Goal: Information Seeking & Learning: Learn about a topic

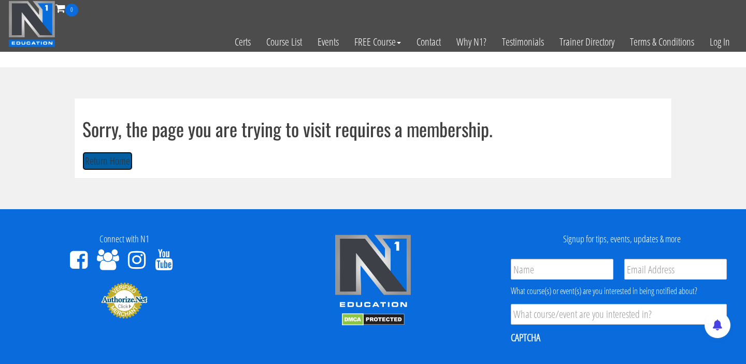
click at [106, 166] on button "Return Home" at bounding box center [107, 161] width 50 height 19
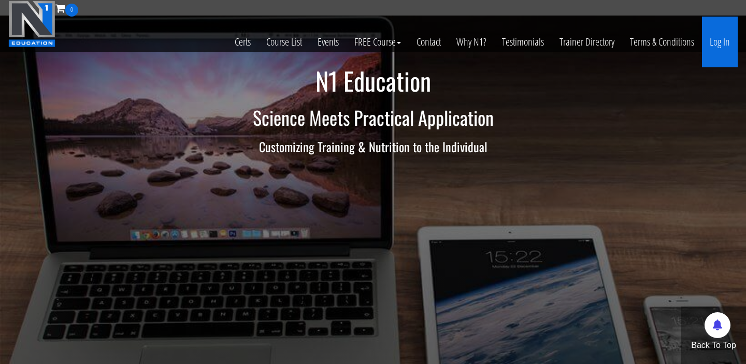
click at [721, 52] on link "Log In" at bounding box center [720, 42] width 36 height 51
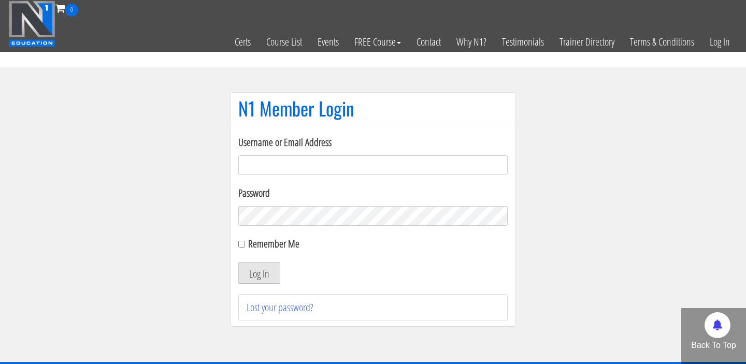
click at [418, 154] on div "Username or Email Address" at bounding box center [372, 155] width 269 height 40
click at [413, 164] on input "Username or Email Address" at bounding box center [372, 165] width 269 height 20
type input "[PERSON_NAME].[PERSON_NAME]"
click at [238, 262] on button "Log In" at bounding box center [259, 273] width 42 height 22
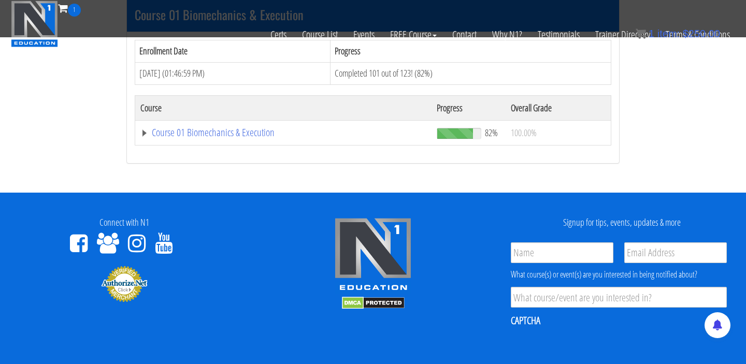
scroll to position [340, 0]
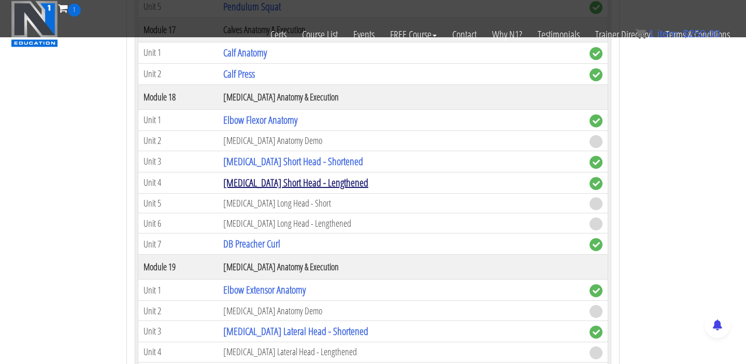
scroll to position [3109, 0]
click at [272, 179] on link "Biceps Short Head - Lengthened" at bounding box center [295, 182] width 145 height 14
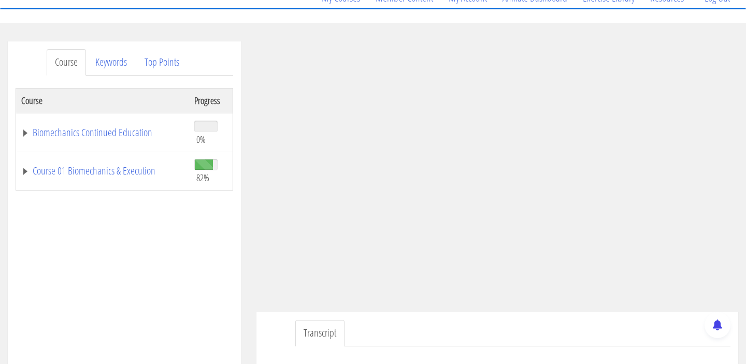
scroll to position [96, 0]
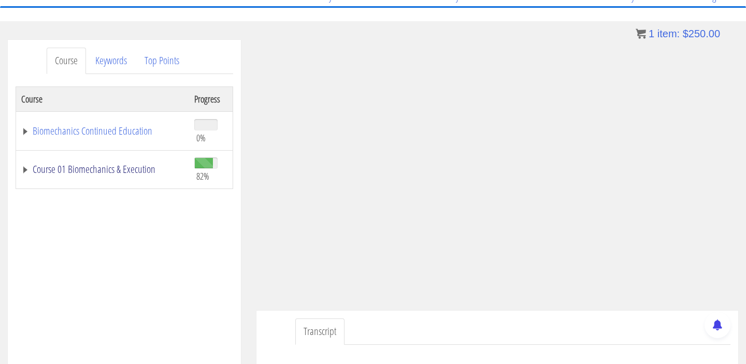
click at [132, 168] on link "Course 01 Biomechanics & Execution" at bounding box center [102, 169] width 163 height 10
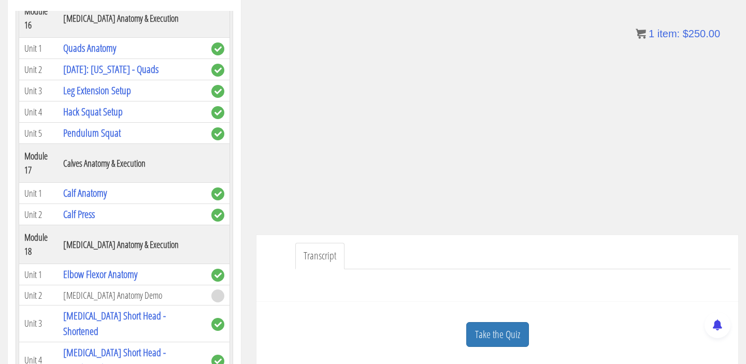
scroll to position [178, 0]
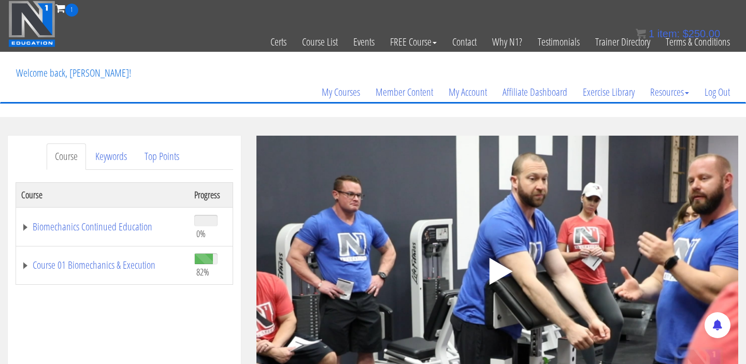
click at [449, 235] on div ".a{fill:#000;opacity:0.65;}.b{fill:#fff;opacity:1.0;} .fp-color-play{opacity:0.…" at bounding box center [497, 271] width 482 height 271
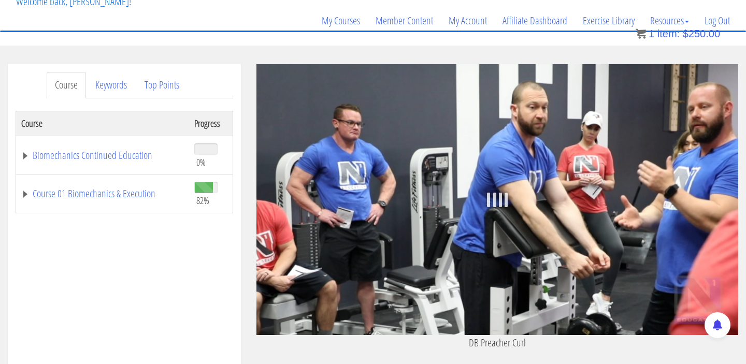
scroll to position [77, 0]
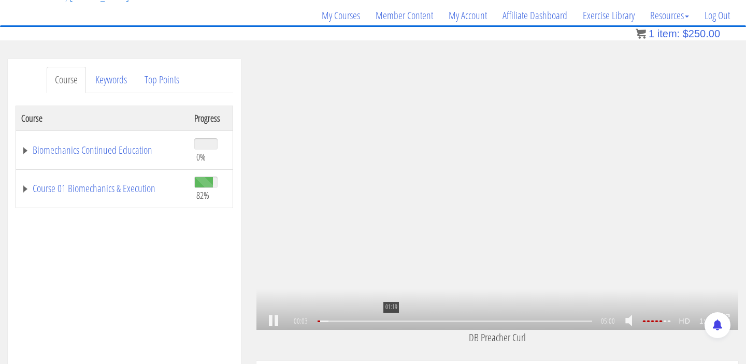
click at [390, 321] on div "01:19" at bounding box center [455, 322] width 275 height 2
click at [359, 322] on div at bounding box center [338, 322] width 41 height 2
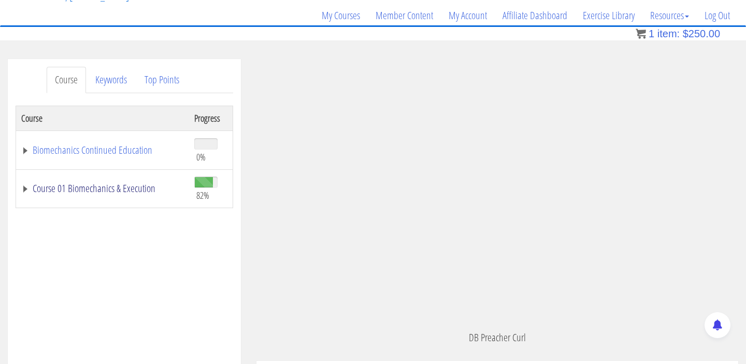
click at [97, 194] on link "Course 01 Biomechanics & Execution" at bounding box center [102, 188] width 163 height 10
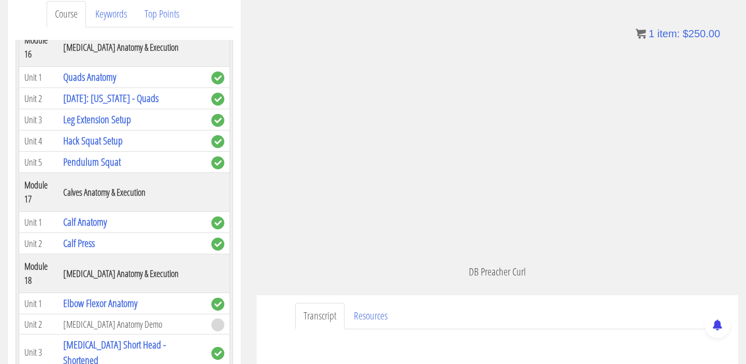
scroll to position [140, 0]
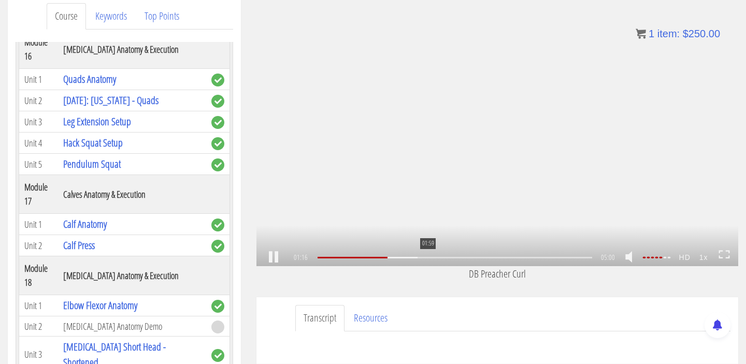
click at [427, 259] on div "01:59" at bounding box center [455, 258] width 275 height 2
click at [477, 257] on div "02:53" at bounding box center [455, 258] width 275 height 2
click at [545, 257] on div "04:07" at bounding box center [455, 258] width 275 height 2
click at [563, 257] on div "04:26" at bounding box center [455, 258] width 275 height 2
click at [569, 258] on div "04:33" at bounding box center [455, 258] width 275 height 2
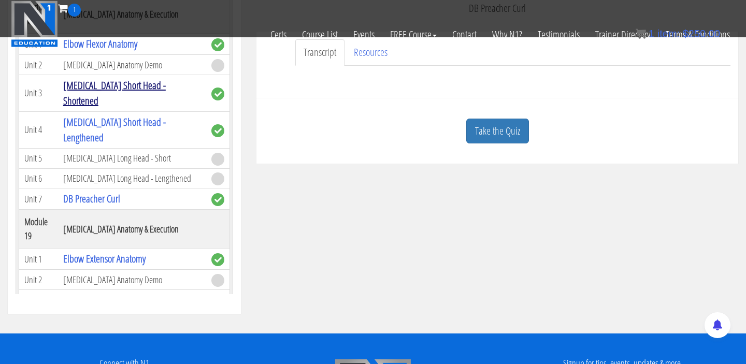
scroll to position [3057, 0]
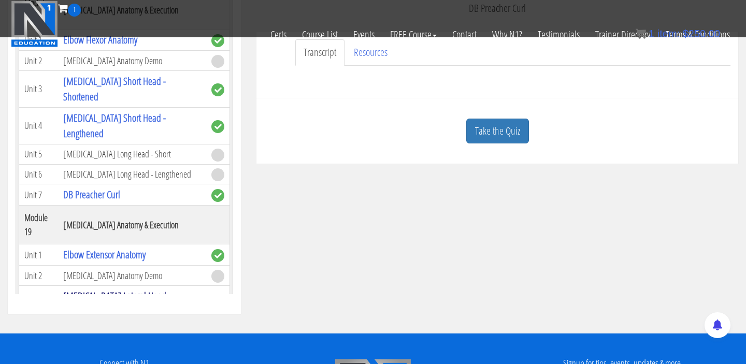
click at [127, 289] on link "[MEDICAL_DATA] Lateral Head - Shortened" at bounding box center [117, 304] width 108 height 30
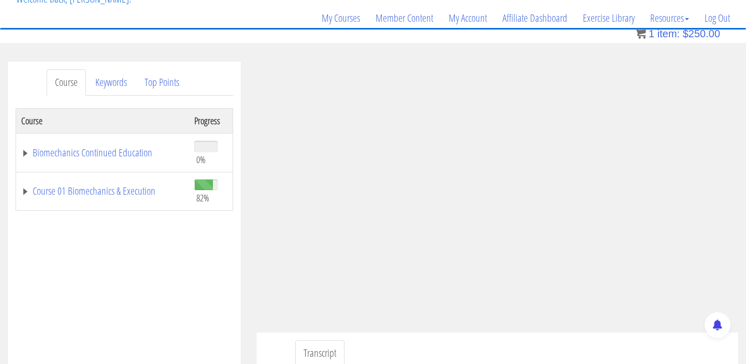
scroll to position [73, 0]
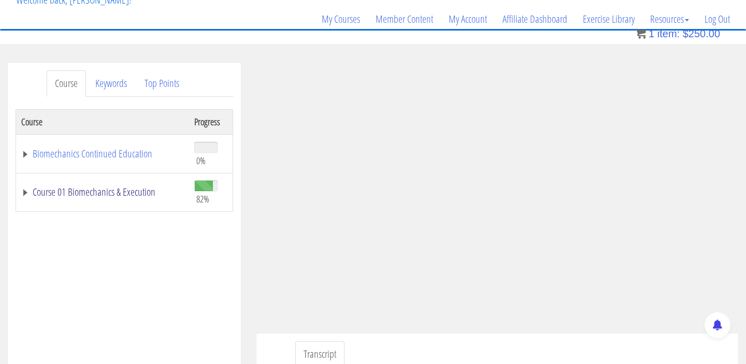
click at [109, 195] on link "Course 01 Biomechanics & Execution" at bounding box center [102, 192] width 163 height 10
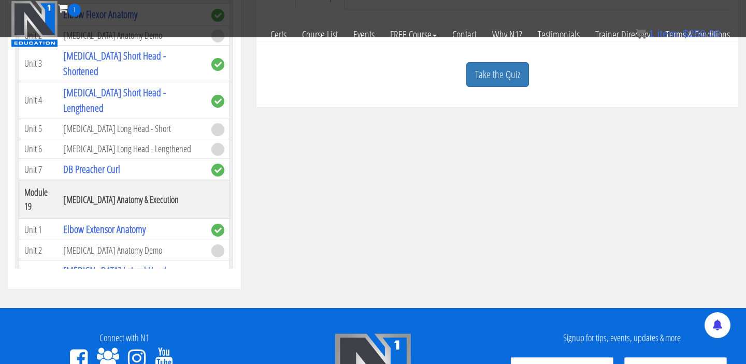
scroll to position [352, 0]
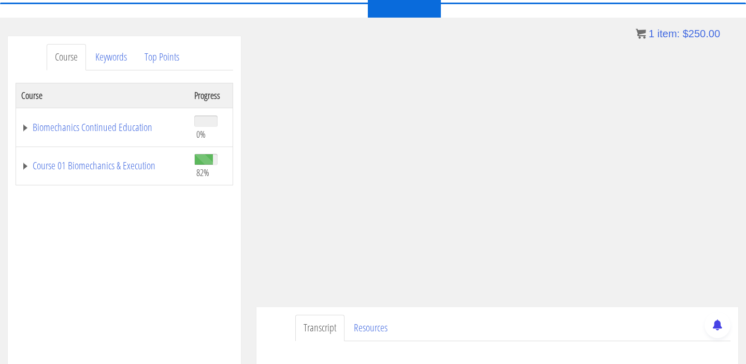
scroll to position [101, 0]
click at [139, 162] on link "Course 01 Biomechanics & Execution" at bounding box center [102, 164] width 163 height 10
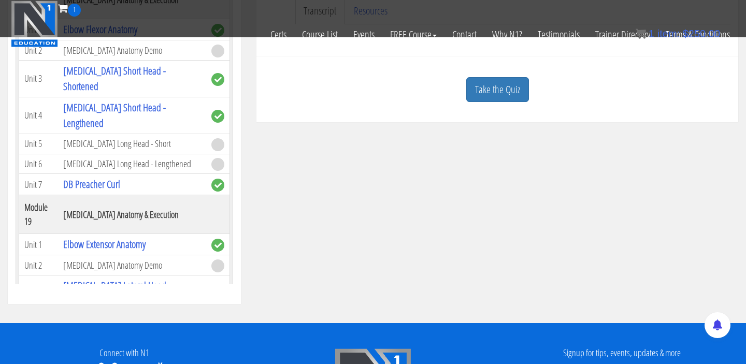
scroll to position [352, 0]
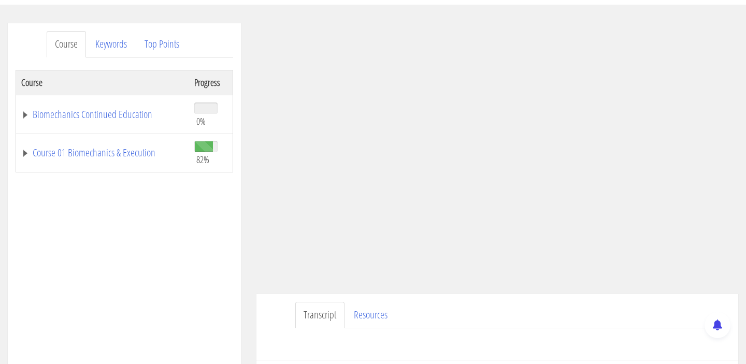
scroll to position [113, 0]
click at [149, 155] on link "Course 01 Biomechanics & Execution" at bounding box center [102, 152] width 163 height 10
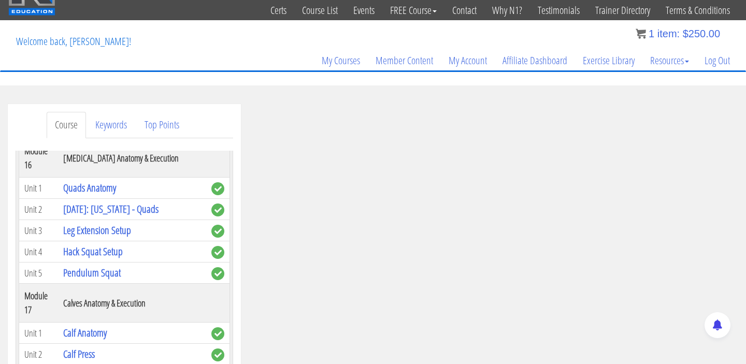
scroll to position [34, 0]
